Goal: Task Accomplishment & Management: Manage account settings

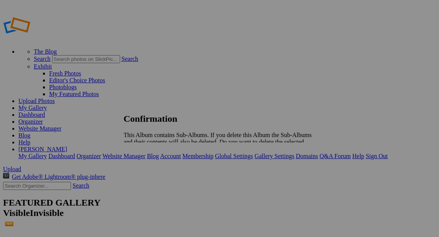
click at [149, 159] on span "Yes" at bounding box center [144, 162] width 9 height 7
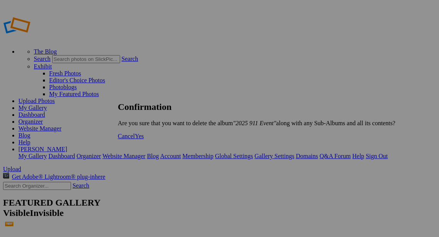
click at [143, 140] on span "Yes" at bounding box center [139, 136] width 9 height 7
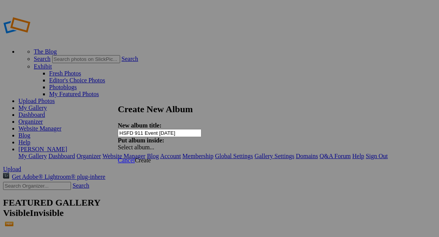
type input "HSFD 911 Event [DATE]"
click at [151, 157] on span "Create" at bounding box center [143, 160] width 16 height 7
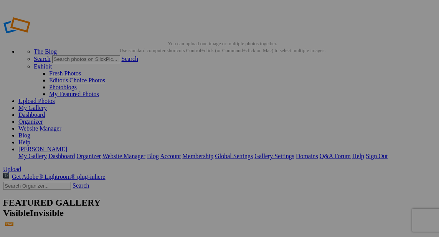
drag, startPoint x: 276, startPoint y: 136, endPoint x: 281, endPoint y: 136, distance: 5.0
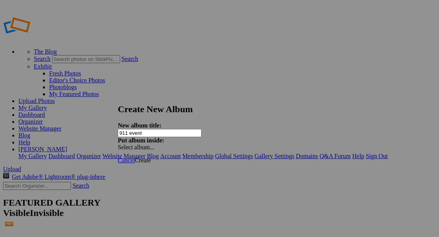
type input "911 event"
click at [151, 157] on span "Create" at bounding box center [143, 160] width 16 height 7
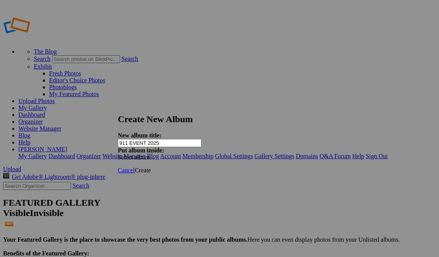
type input "911 EVENT 2025"
click at [151, 167] on span "Create" at bounding box center [143, 170] width 16 height 7
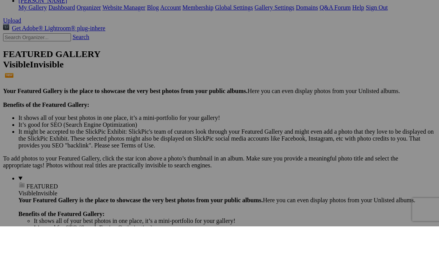
scroll to position [135, 0]
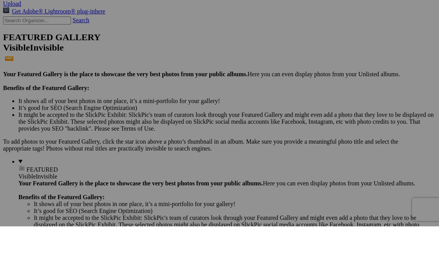
click at [168, 183] on span "Yes" at bounding box center [164, 186] width 9 height 7
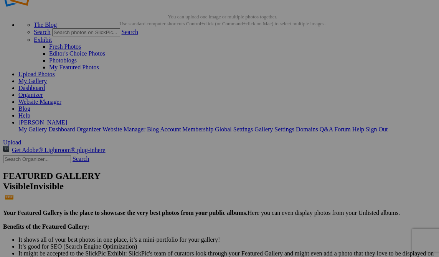
scroll to position [-1, 0]
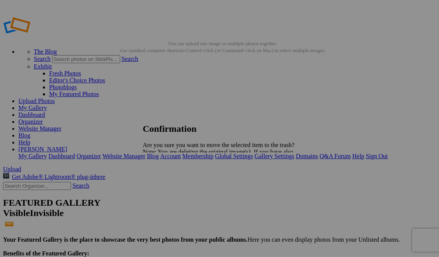
click at [168, 181] on span "Yes" at bounding box center [164, 179] width 9 height 7
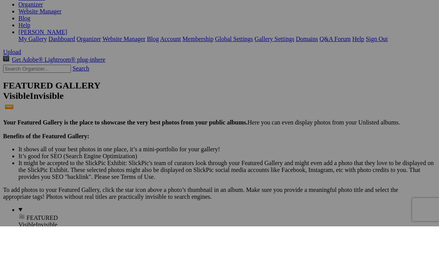
scroll to position [88, 0]
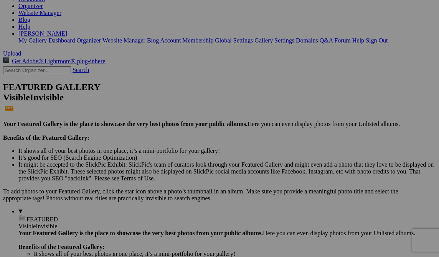
scroll to position [78, 0]
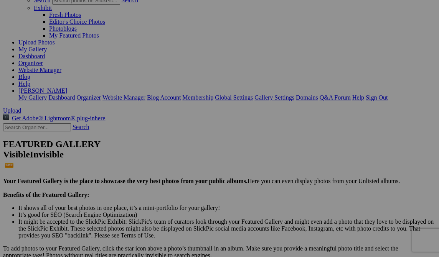
scroll to position [44, 0]
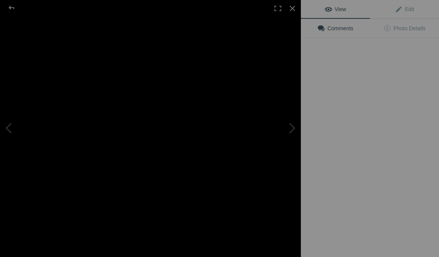
click at [285, 192] on sp-video-player at bounding box center [150, 128] width 301 height 257
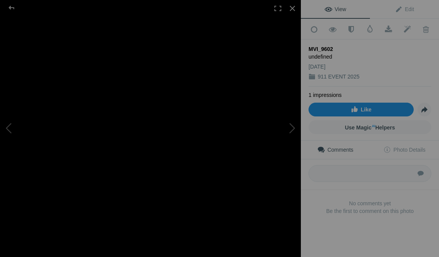
click at [359, 107] on span "Like" at bounding box center [361, 110] width 21 height 6
